Goal: Task Accomplishment & Management: Manage account settings

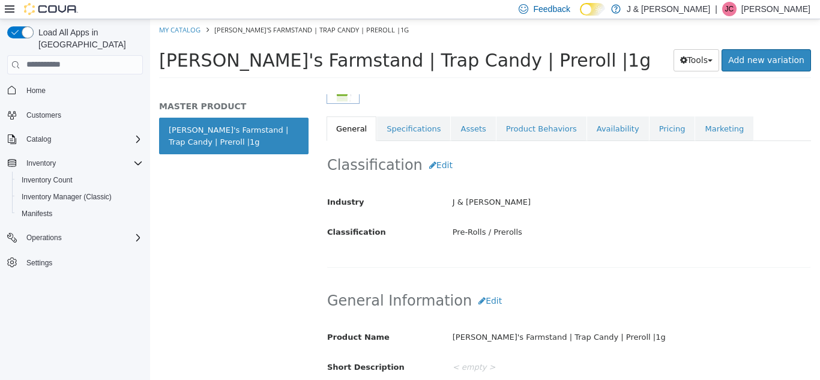
scroll to position [196, 0]
click at [430, 138] on link "Specifications" at bounding box center [413, 127] width 73 height 25
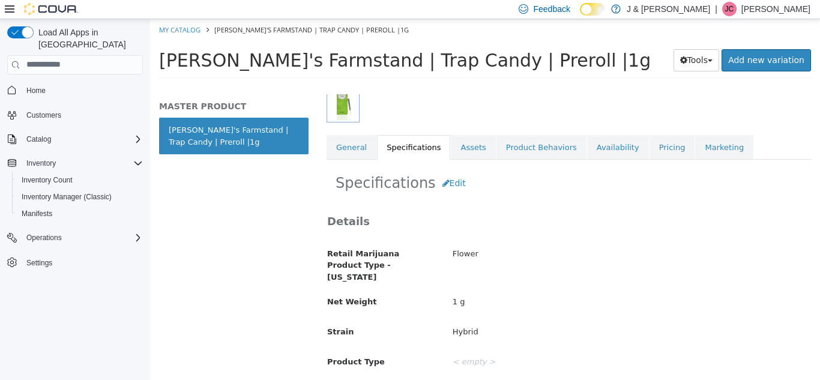
scroll to position [177, 0]
click at [449, 184] on button "Edit" at bounding box center [454, 183] width 37 height 22
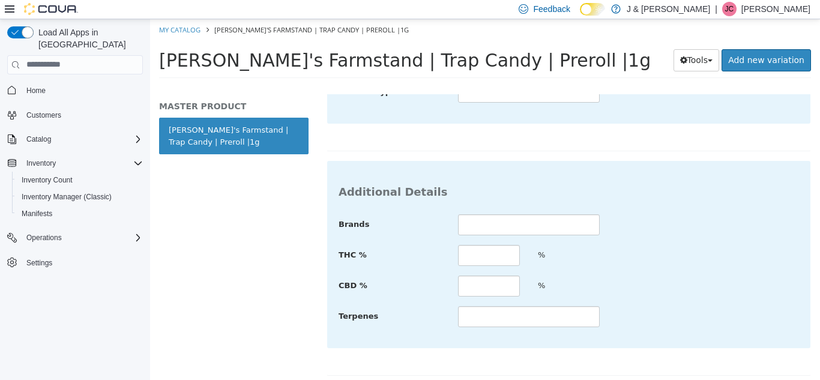
scroll to position [461, 0]
click at [487, 244] on input "text" at bounding box center [489, 253] width 62 height 21
type input "**"
click at [571, 337] on div "Additional Details Brands THC % ** % CBD % % Terpenes" at bounding box center [569, 267] width 485 height 216
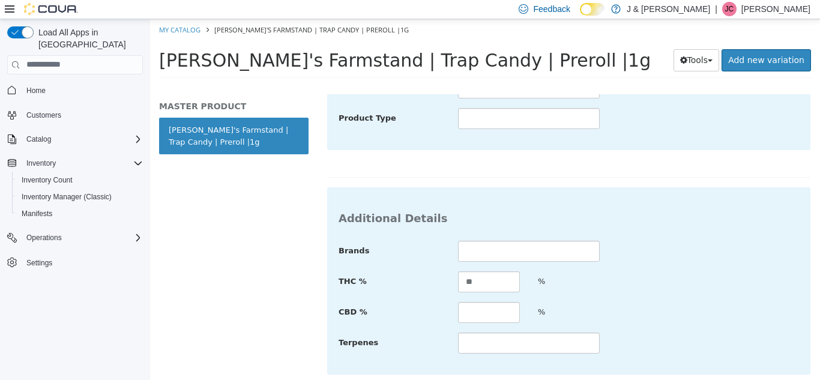
scroll to position [476, 0]
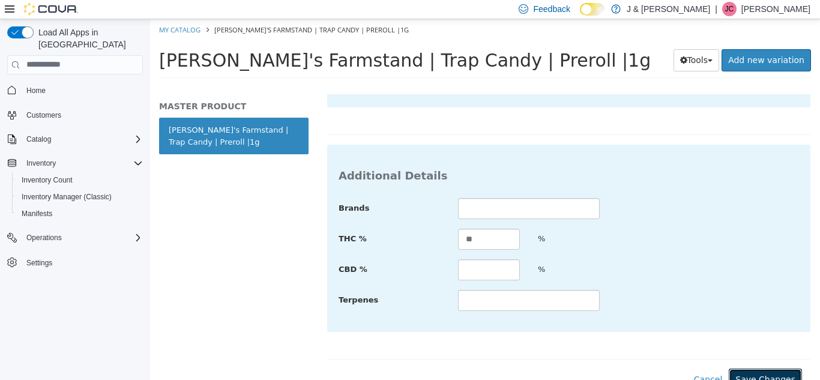
click at [730, 368] on button "Save Changes" at bounding box center [765, 379] width 73 height 22
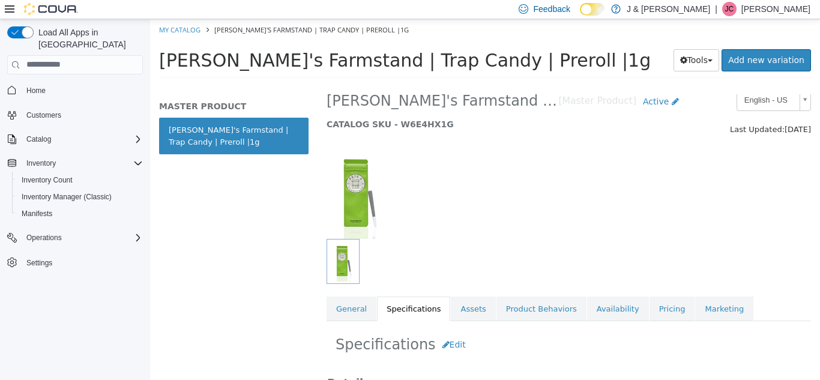
scroll to position [11, 0]
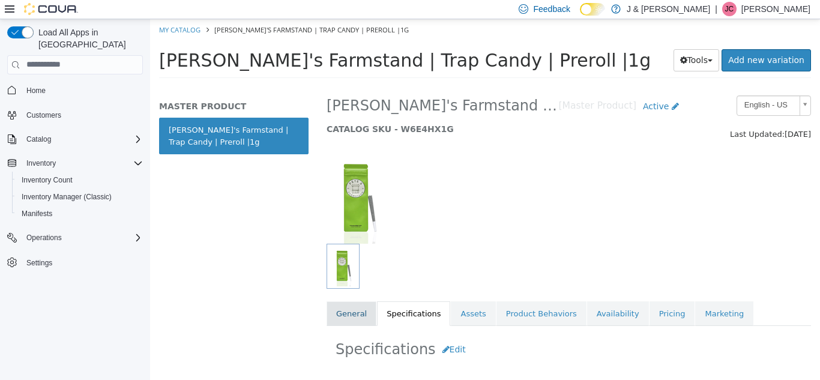
click at [353, 318] on link "General" at bounding box center [352, 313] width 50 height 25
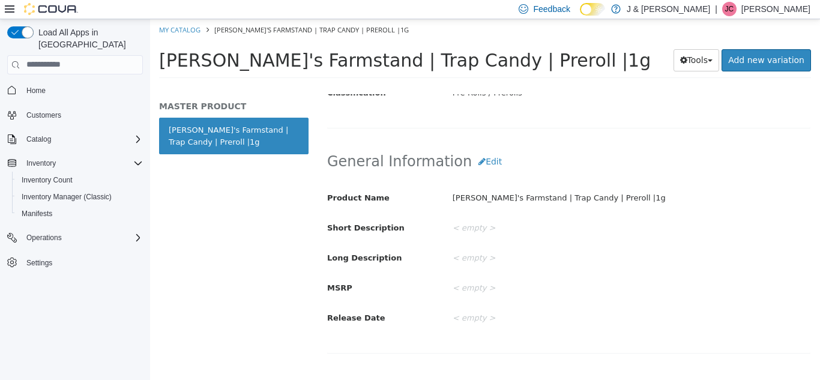
scroll to position [329, 0]
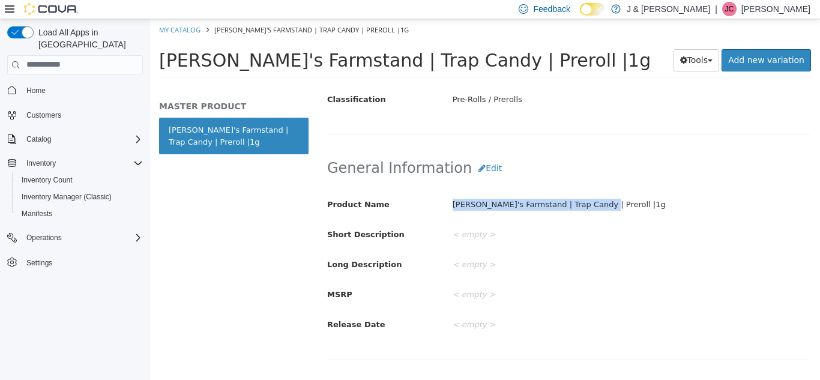
drag, startPoint x: 581, startPoint y: 202, endPoint x: 444, endPoint y: 202, distance: 136.9
click at [444, 202] on div "[PERSON_NAME]'s Farmstand | Trap Candy | Preroll |1g" at bounding box center [632, 204] width 376 height 21
copy div "[PERSON_NAME]'s Farmstand | Trap Candy | Preroll"
click at [476, 166] on button "Edit" at bounding box center [490, 168] width 37 height 22
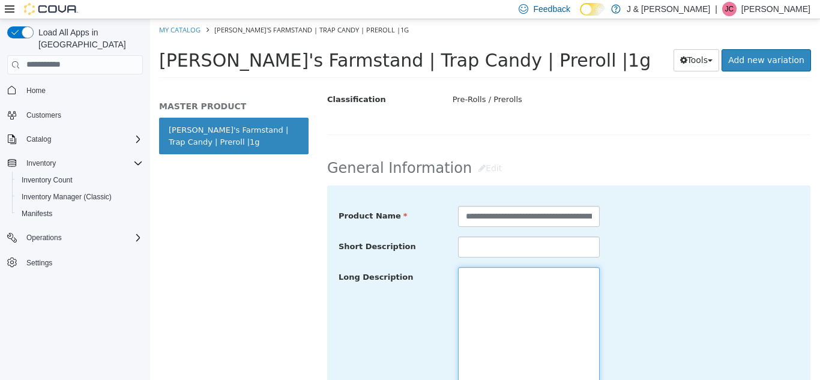
click at [468, 288] on textarea at bounding box center [529, 334] width 142 height 135
paste textarea "**********"
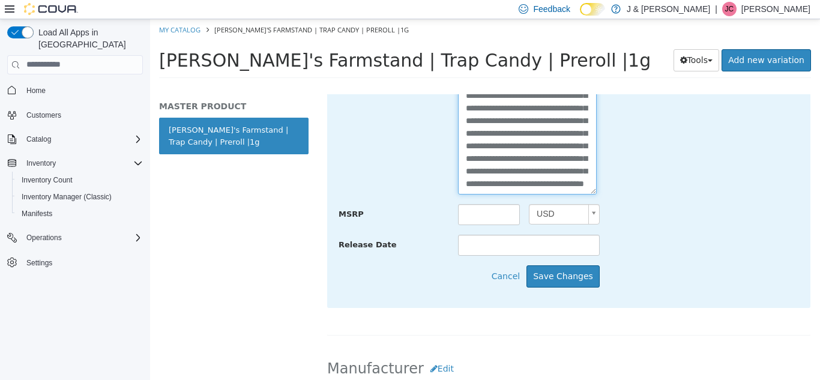
scroll to position [537, 0]
type textarea "**********"
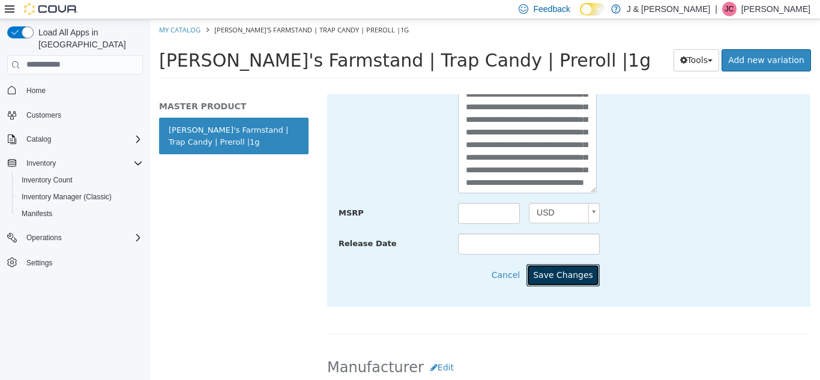
click at [569, 282] on button "Save Changes" at bounding box center [563, 275] width 73 height 22
